Goal: Information Seeking & Learning: Find specific fact

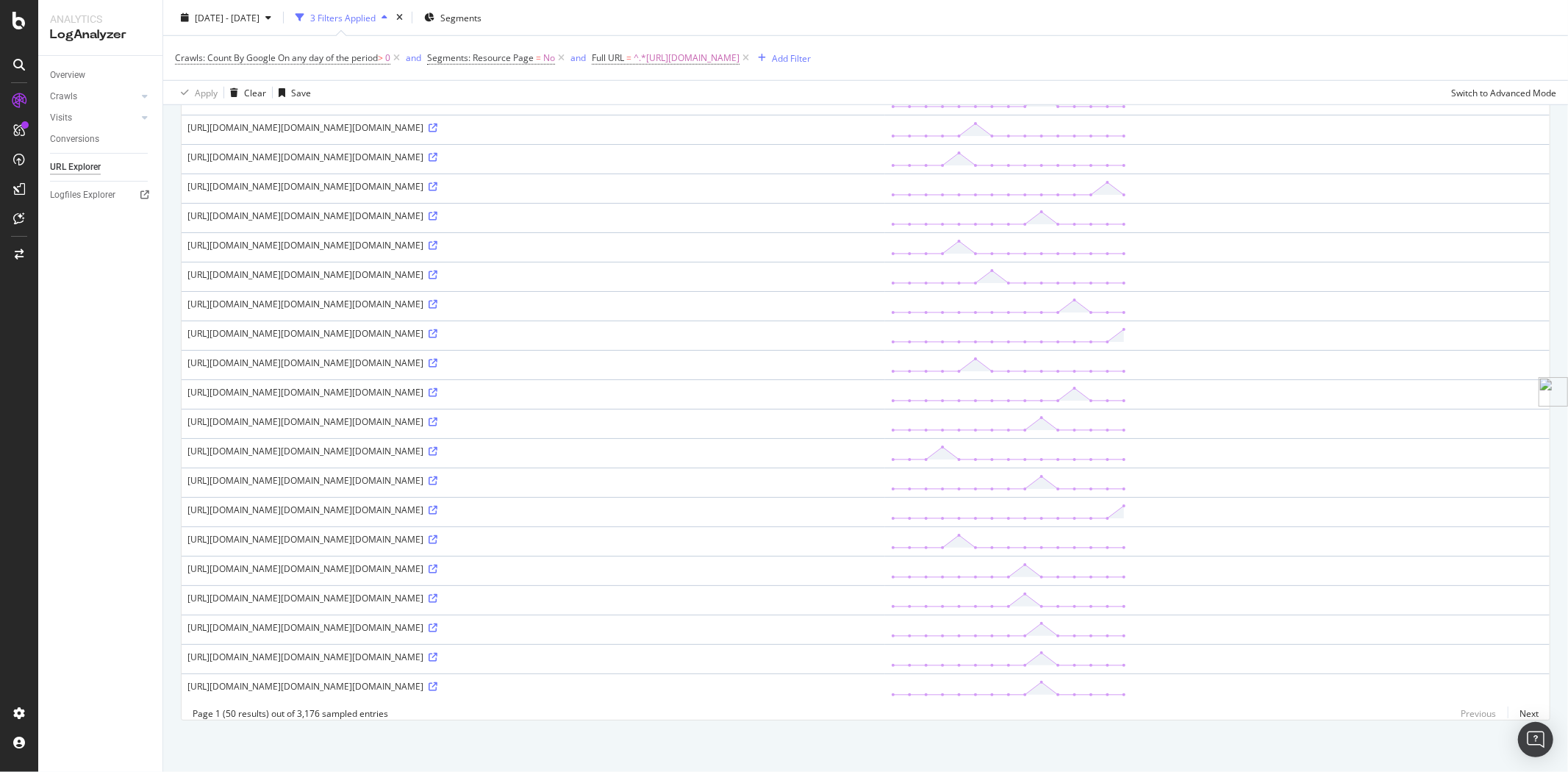
scroll to position [1458, 0]
drag, startPoint x: 1041, startPoint y: 680, endPoint x: 182, endPoint y: 670, distance: 859.1
click at [182, 673] on td "[URL][DOMAIN_NAME][DOMAIN_NAME][DOMAIN_NAME]" at bounding box center [534, 688] width 704 height 29
copy div "[URL][DOMAIN_NAME][DOMAIN_NAME][DOMAIN_NAME]"
